Goal: Check status

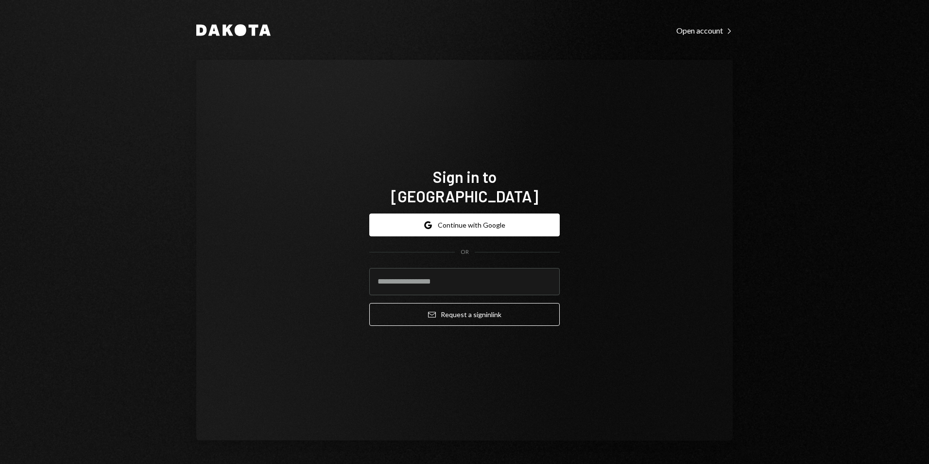
type input "**********"
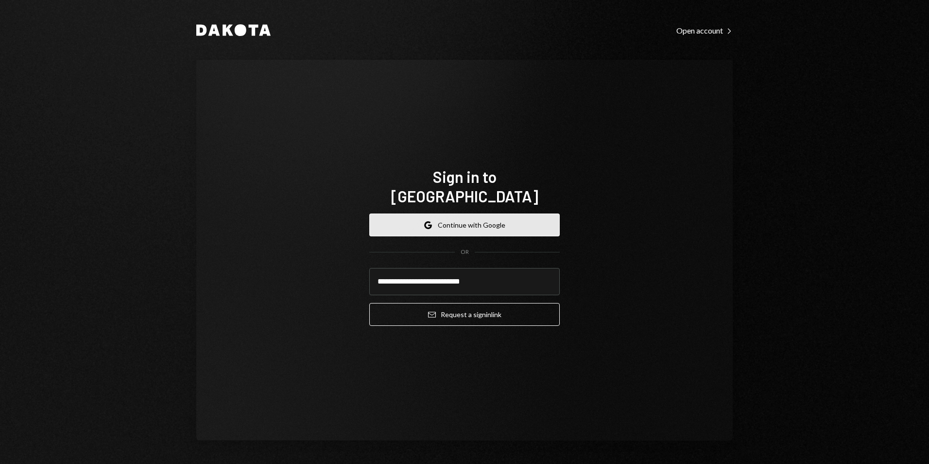
click at [455, 215] on button "Google Continue with Google" at bounding box center [464, 224] width 191 height 23
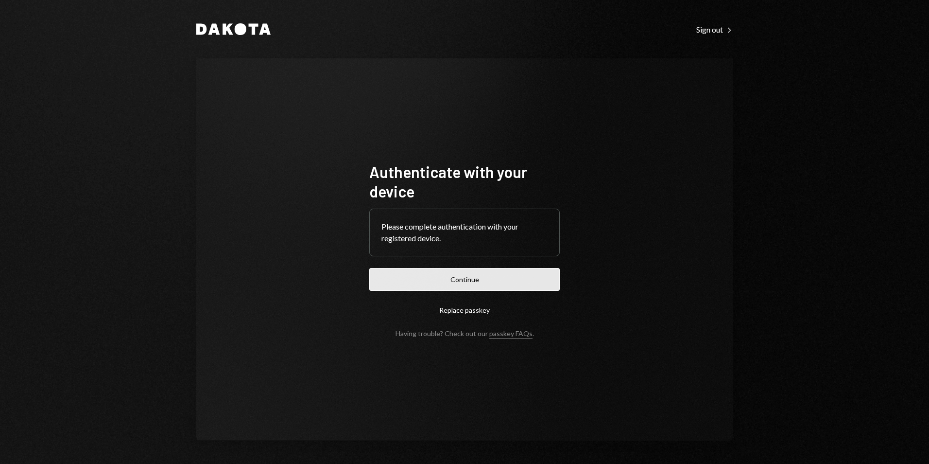
click at [536, 282] on button "Continue" at bounding box center [464, 279] width 191 height 23
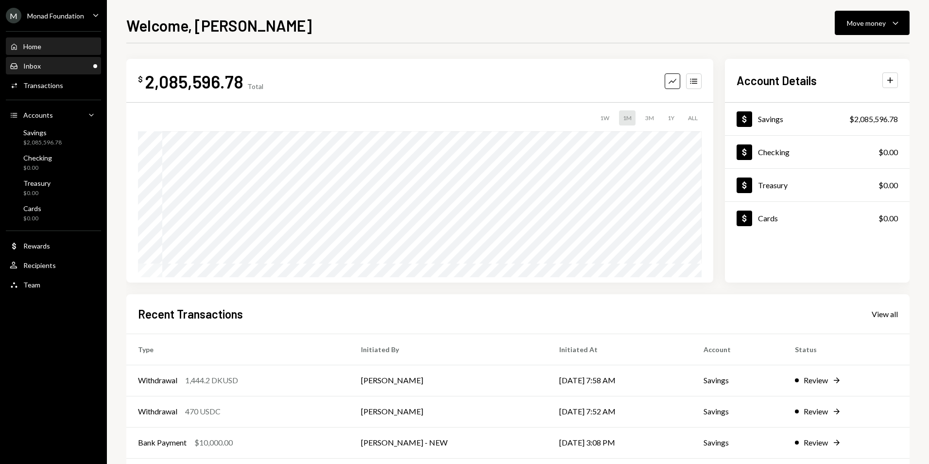
click at [51, 70] on div "Inbox Inbox" at bounding box center [53, 66] width 87 height 17
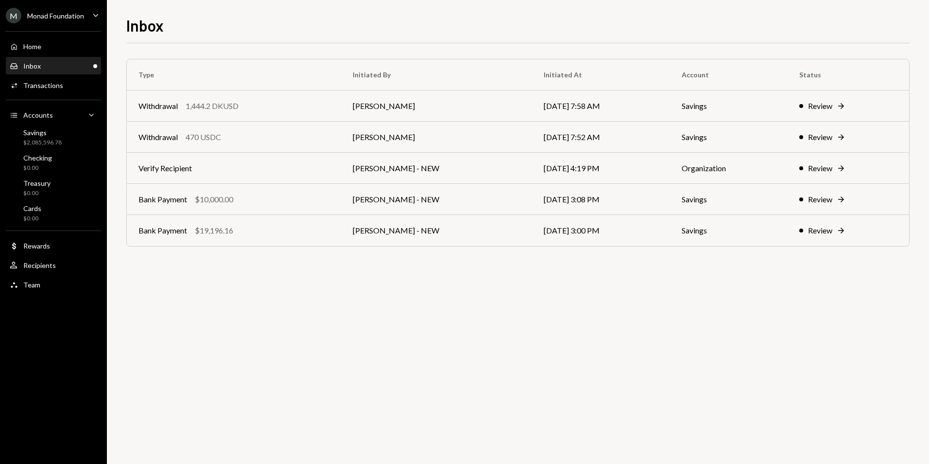
click at [54, 65] on div "Inbox Inbox" at bounding box center [53, 66] width 87 height 9
click at [255, 108] on div "Withdrawal 1,444.2 DKUSD" at bounding box center [234, 106] width 191 height 12
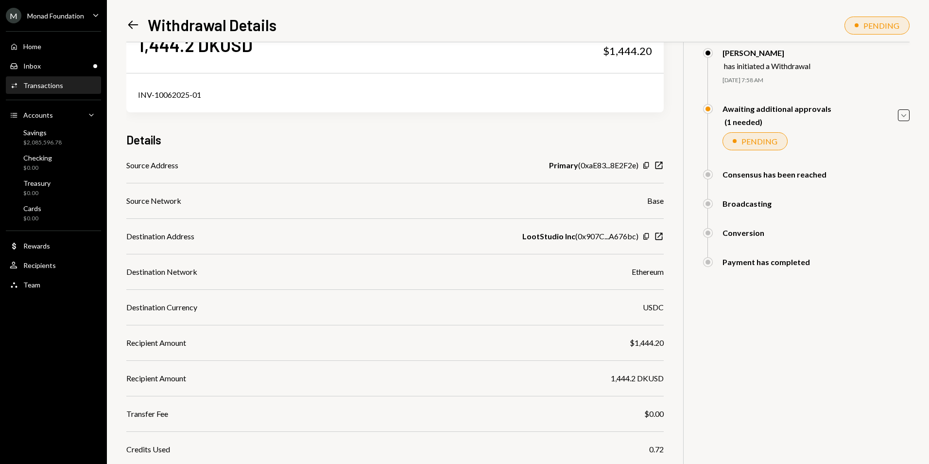
scroll to position [146, 0]
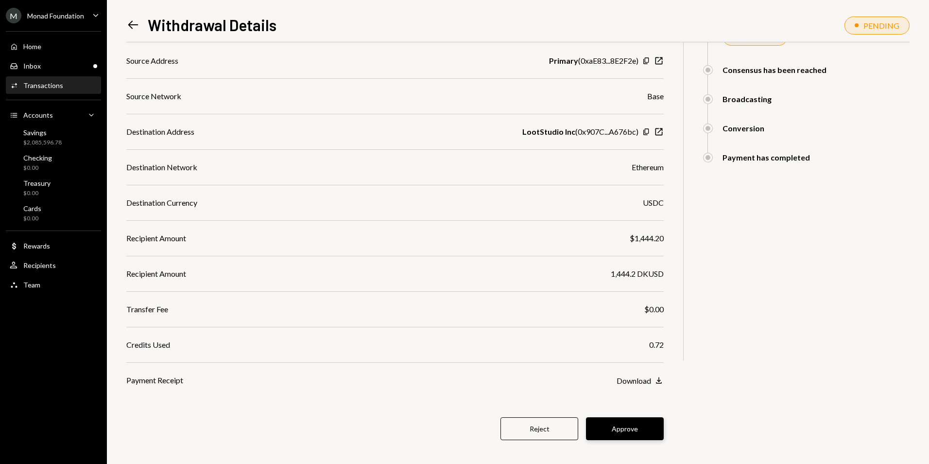
click at [629, 429] on button "Approve" at bounding box center [625, 428] width 78 height 23
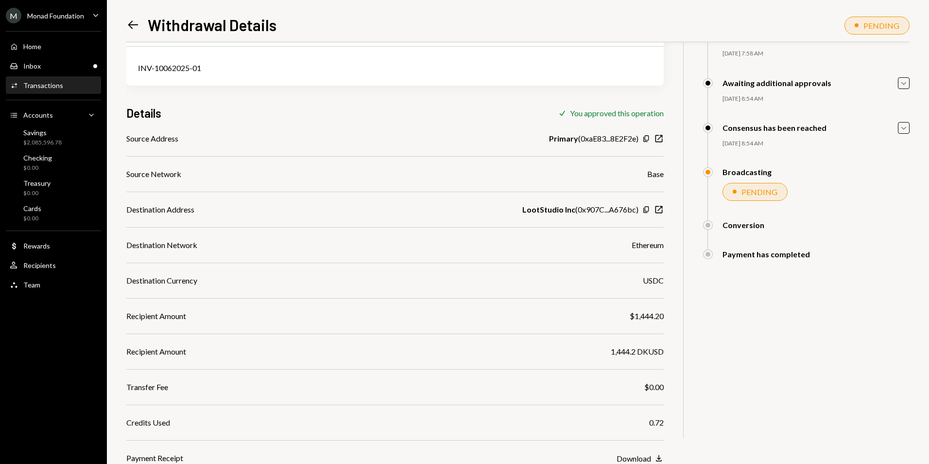
click at [137, 25] on icon at bounding box center [133, 25] width 10 height 8
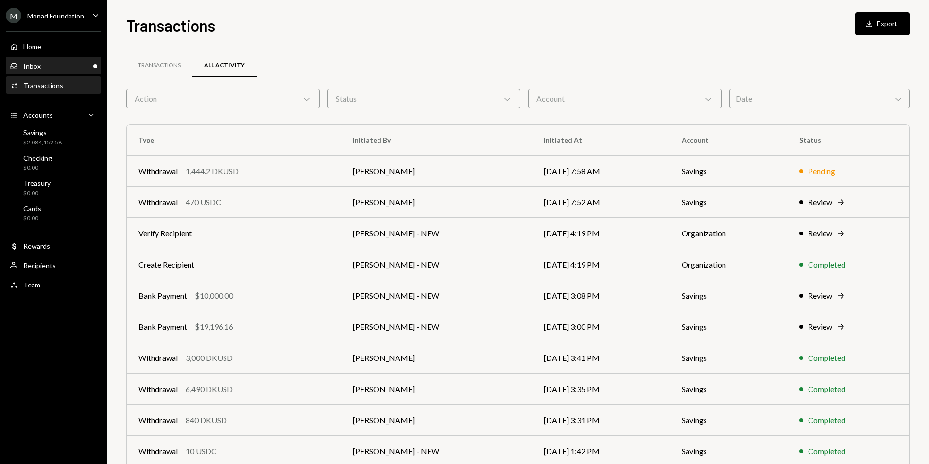
click at [44, 67] on div "Inbox Inbox" at bounding box center [53, 66] width 87 height 9
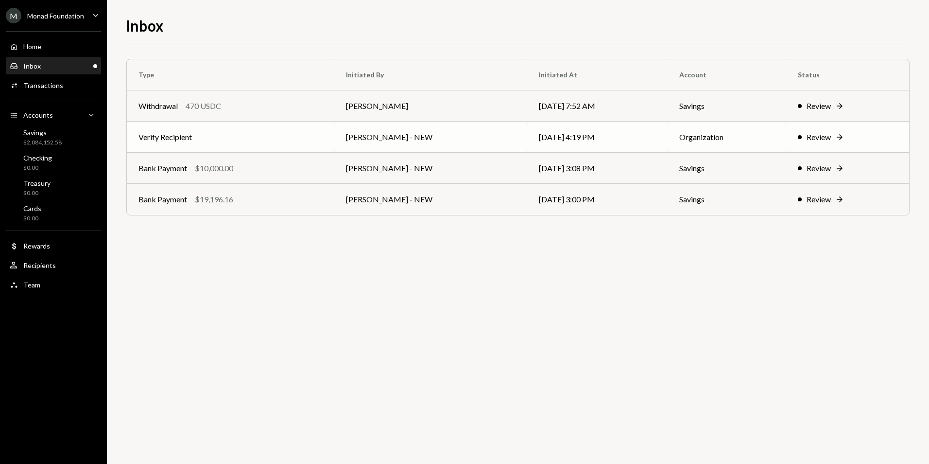
click at [331, 139] on td "Verify Recipient" at bounding box center [231, 136] width 208 height 31
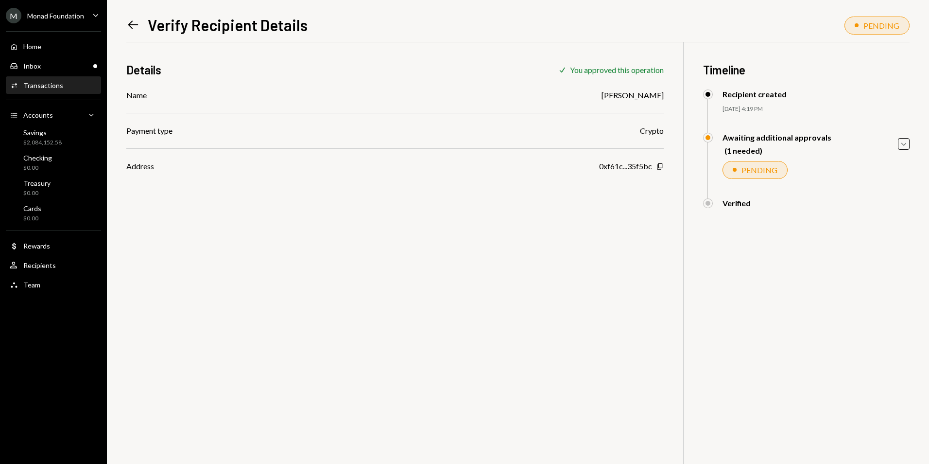
click at [365, 231] on div "Details Check You approved this operation Name [PERSON_NAME] Payment type Crypt…" at bounding box center [517, 274] width 783 height 464
click at [35, 68] on div "Inbox" at bounding box center [31, 66] width 17 height 8
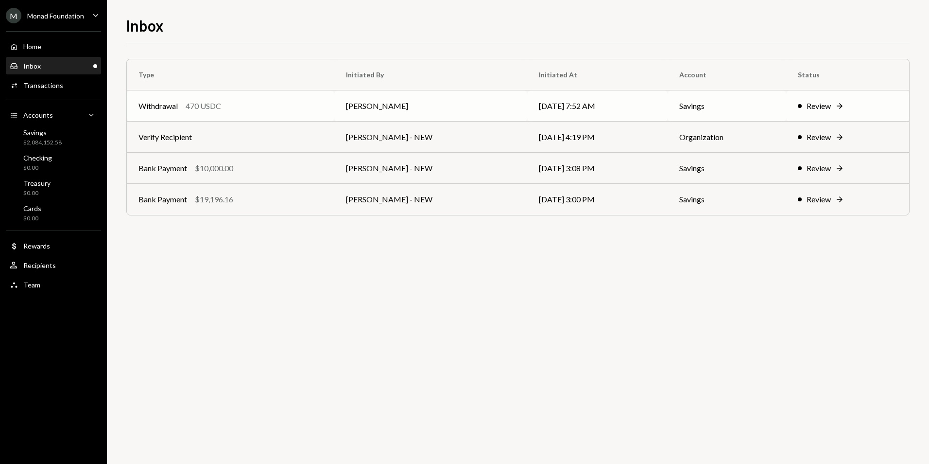
click at [307, 108] on div "Withdrawal 470 USDC" at bounding box center [231, 106] width 184 height 12
